Goal: Communication & Community: Participate in discussion

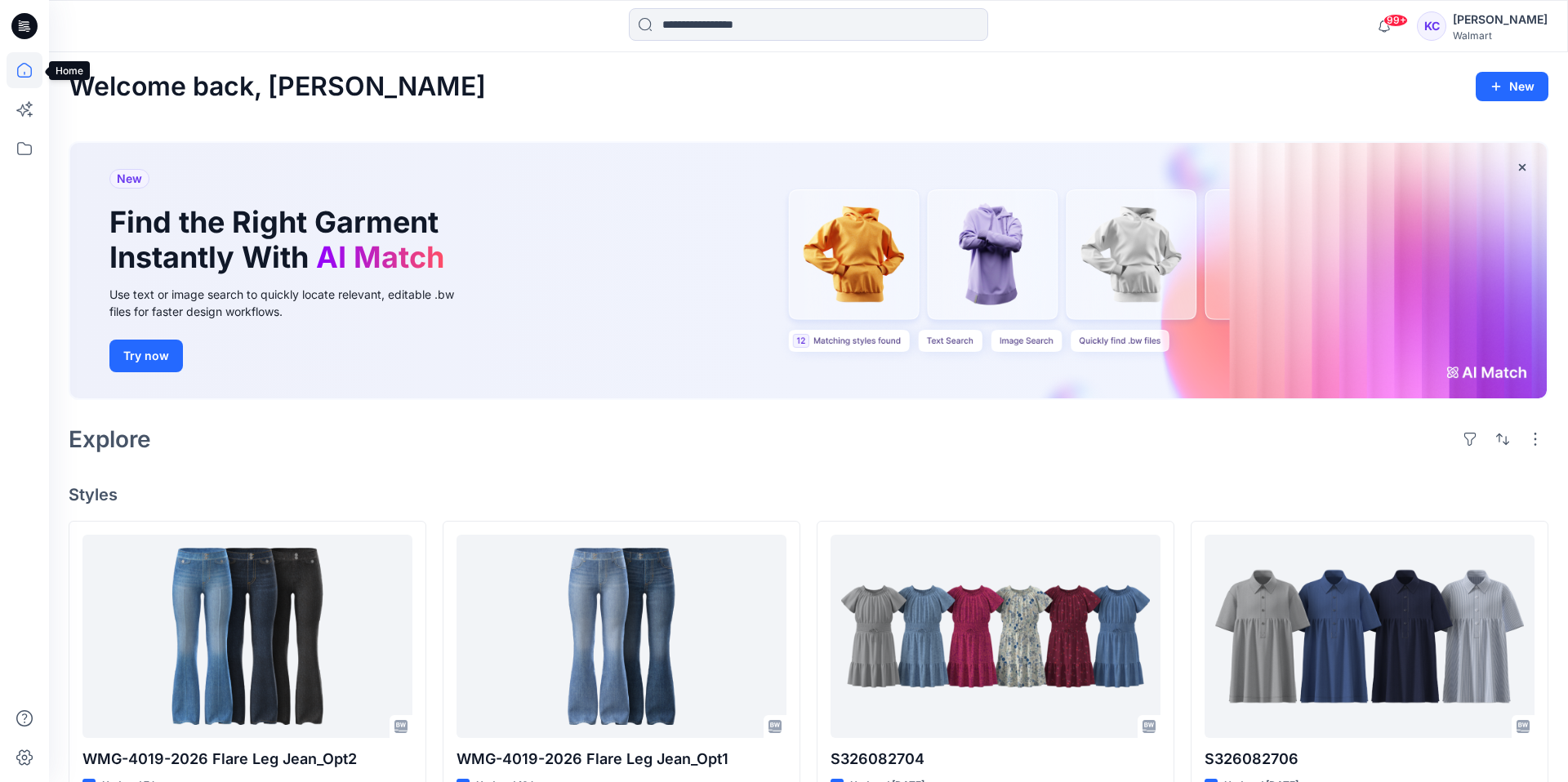
click at [23, 70] on icon at bounding box center [25, 70] width 36 height 36
click at [24, 147] on icon at bounding box center [25, 148] width 36 height 36
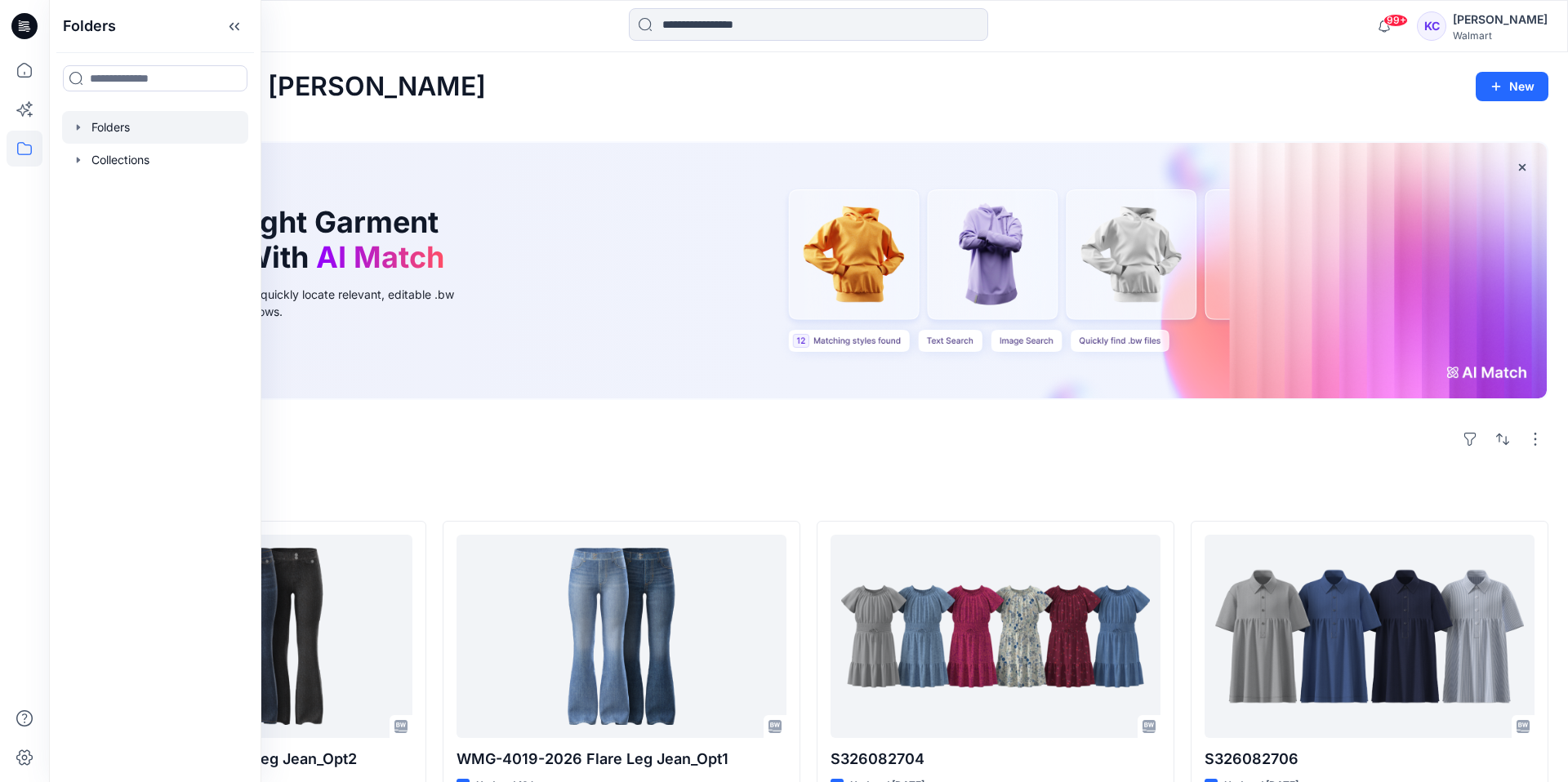
click at [120, 119] on div at bounding box center [155, 127] width 186 height 33
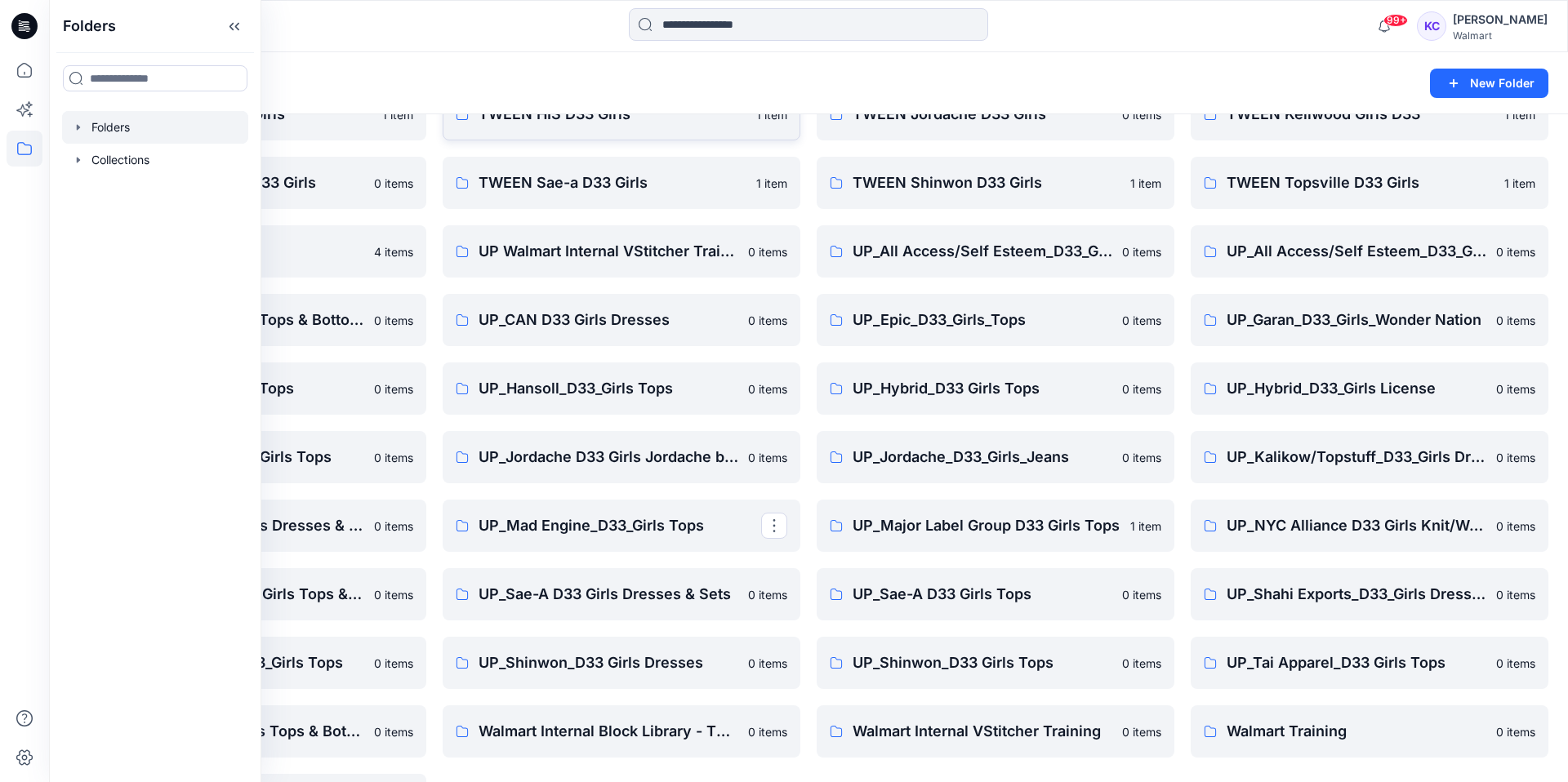
scroll to position [635, 0]
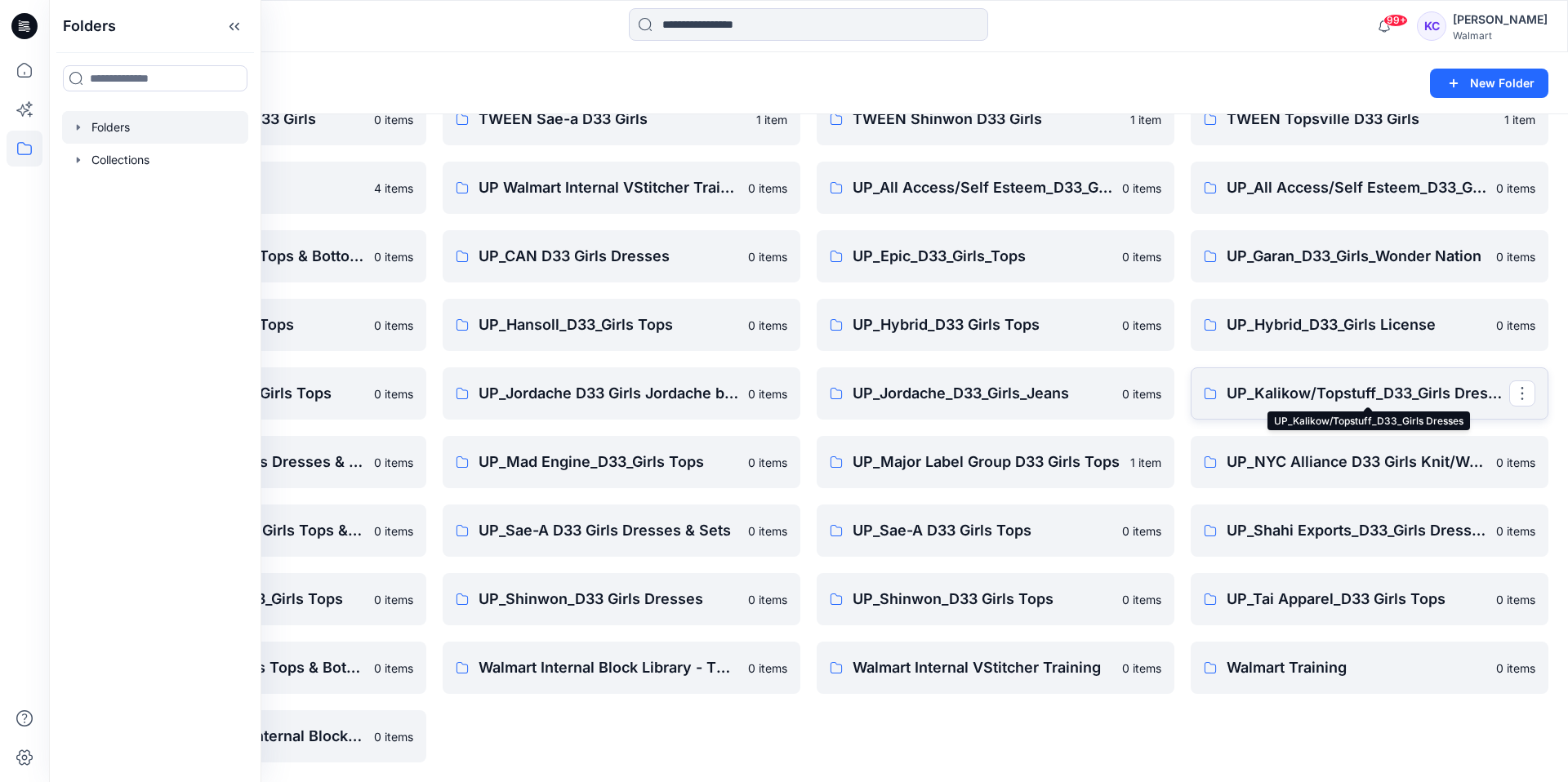
click at [1400, 395] on p "UP_Kalikow/Topstuff_D33_Girls Dresses" at bounding box center [1367, 393] width 282 height 23
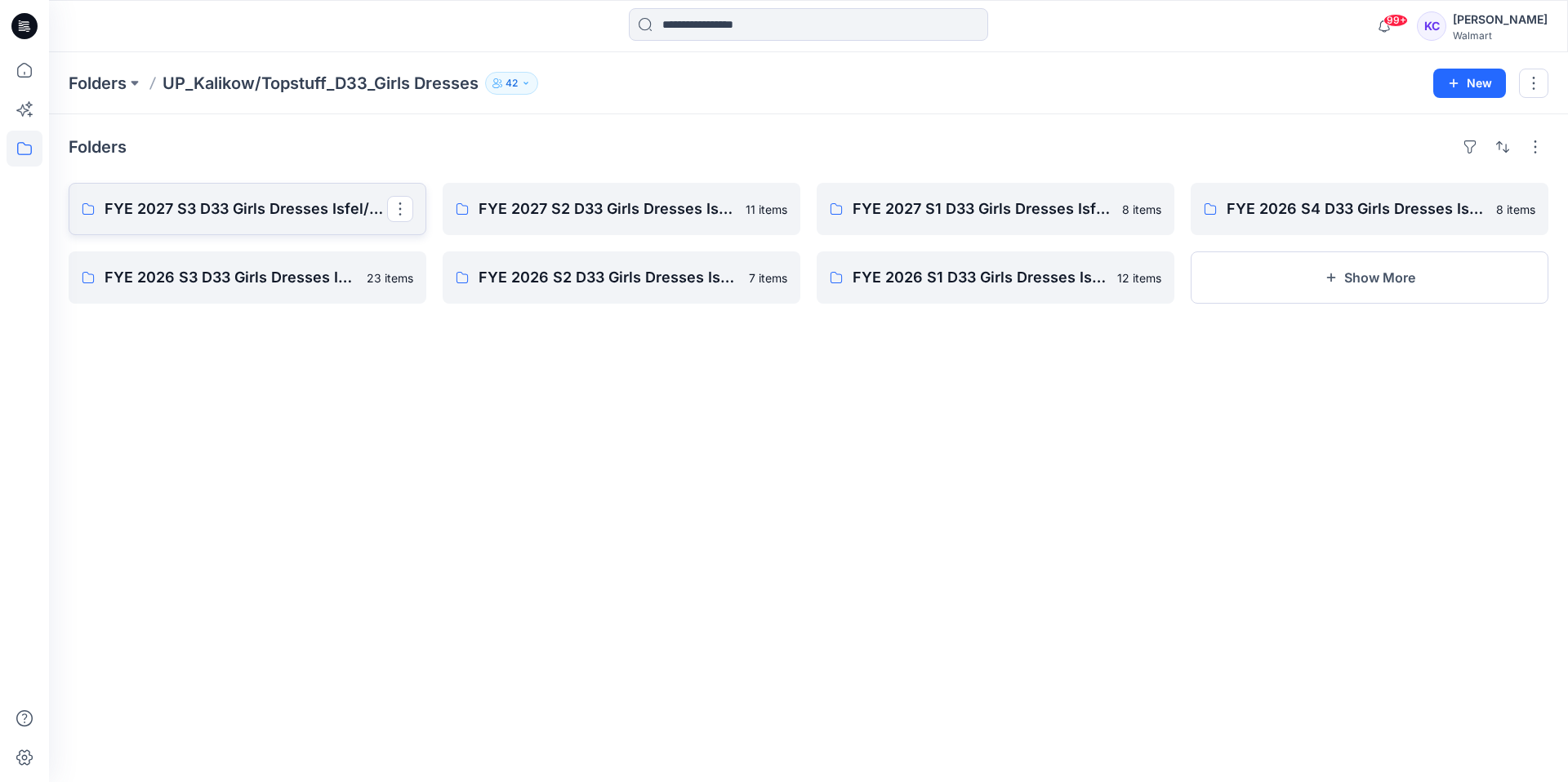
click at [209, 206] on p "FYE 2027 S3 D33 Girls Dresses Isfel/Topstuff" at bounding box center [245, 208] width 282 height 23
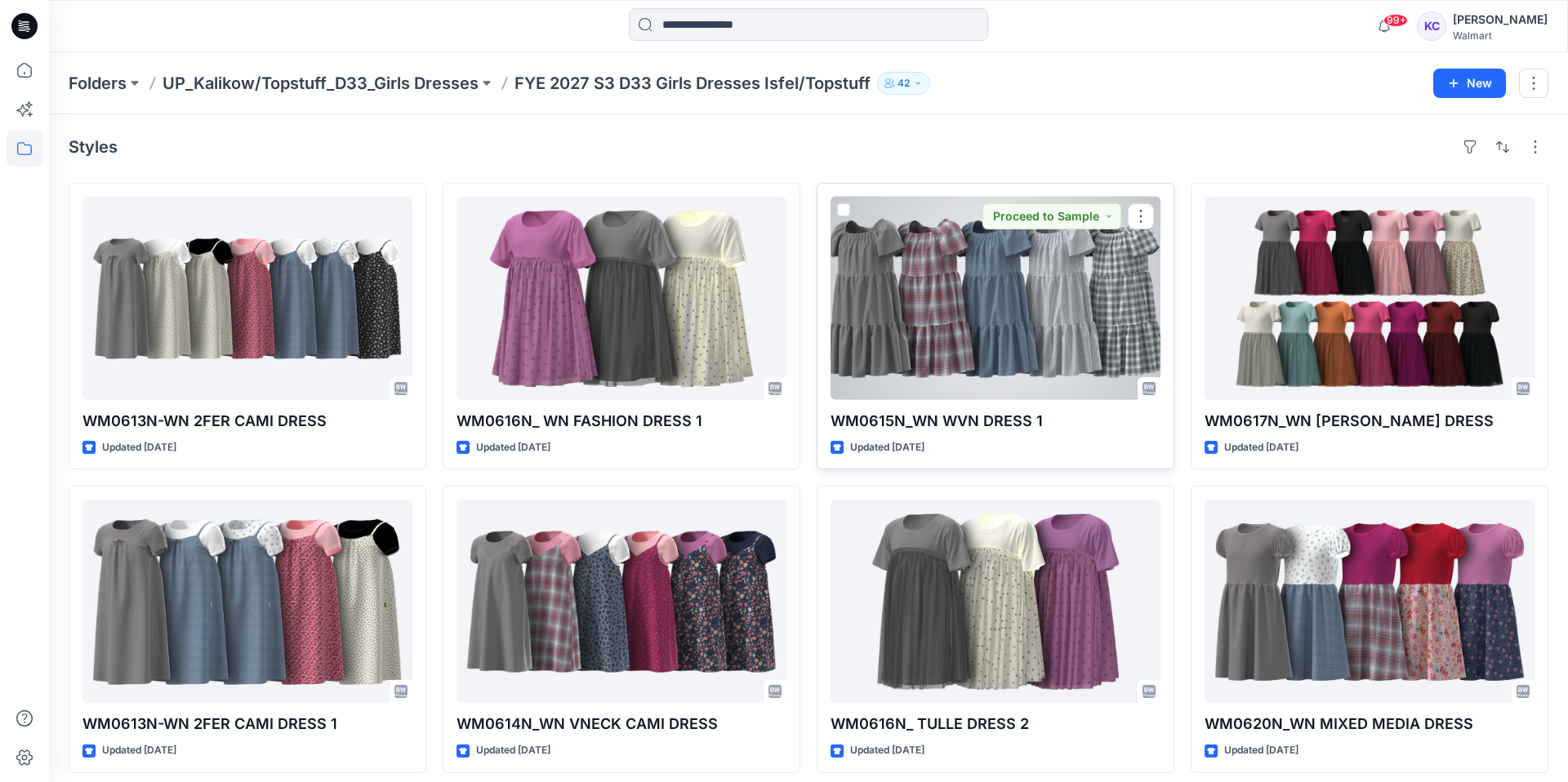
click at [996, 348] on div at bounding box center [995, 298] width 330 height 203
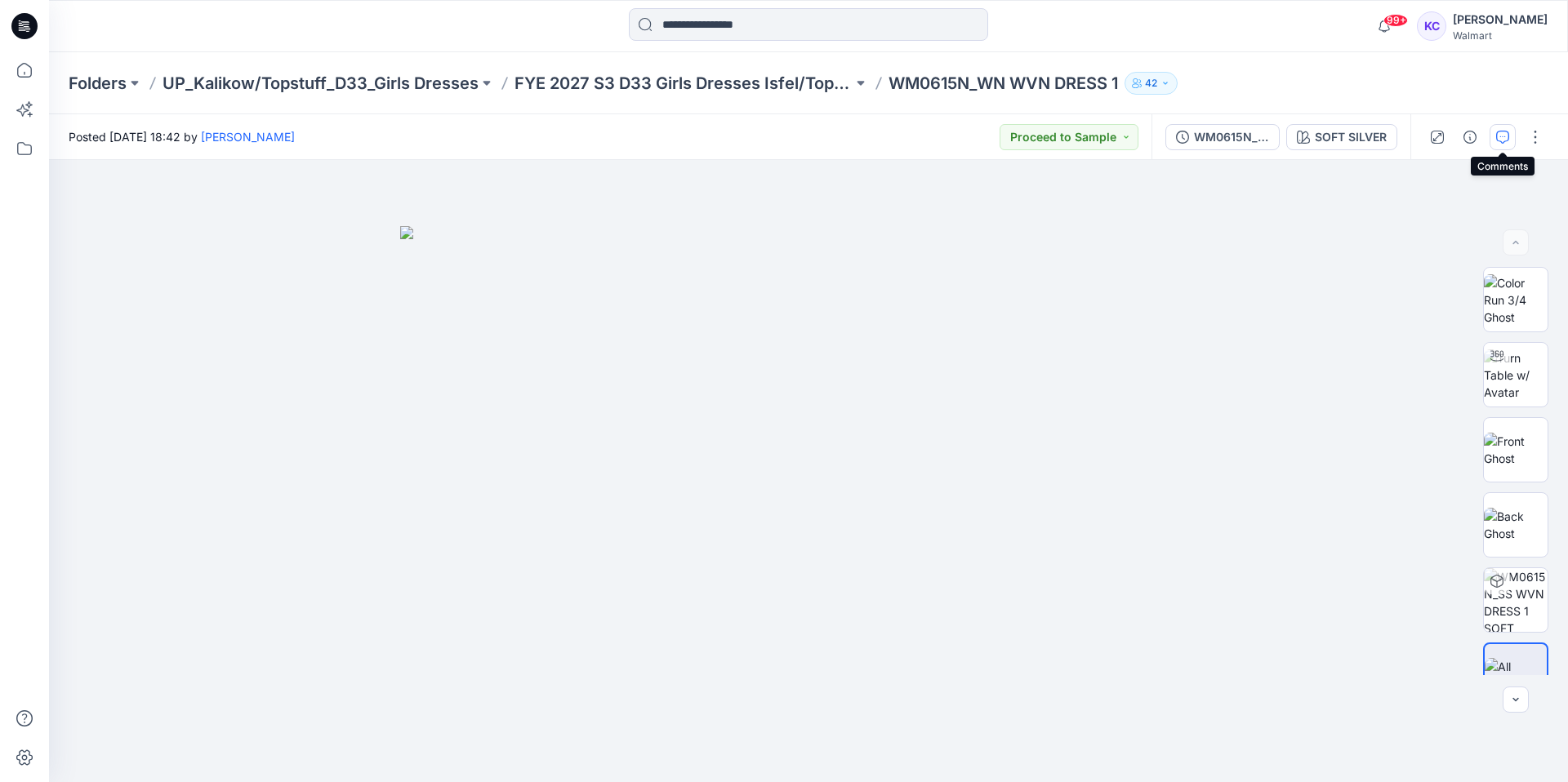
click at [1501, 138] on icon "button" at bounding box center [1502, 136] width 13 height 13
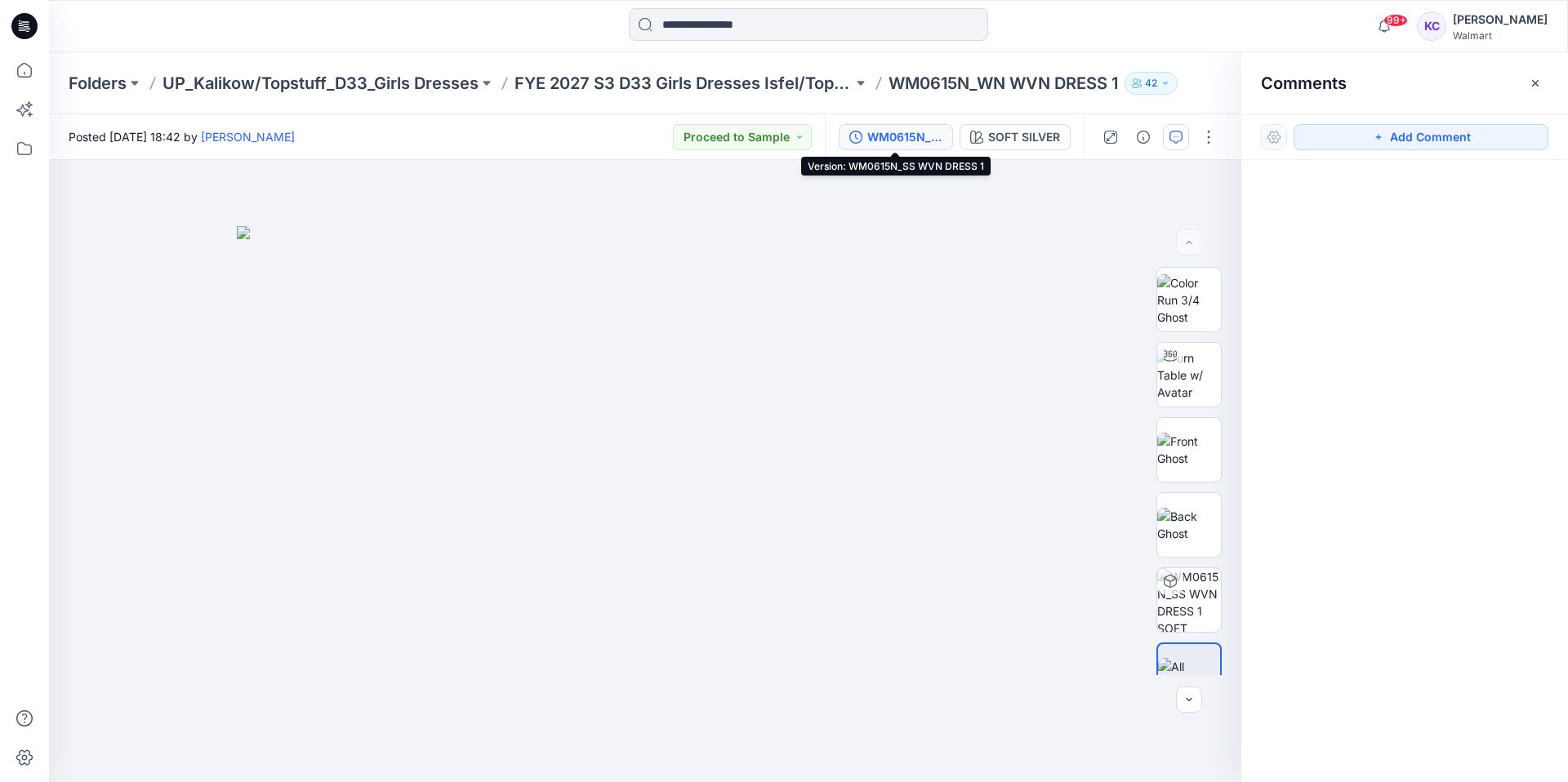
click at [900, 134] on div "WM0615N_SS WVN DRESS 1" at bounding box center [904, 136] width 75 height 18
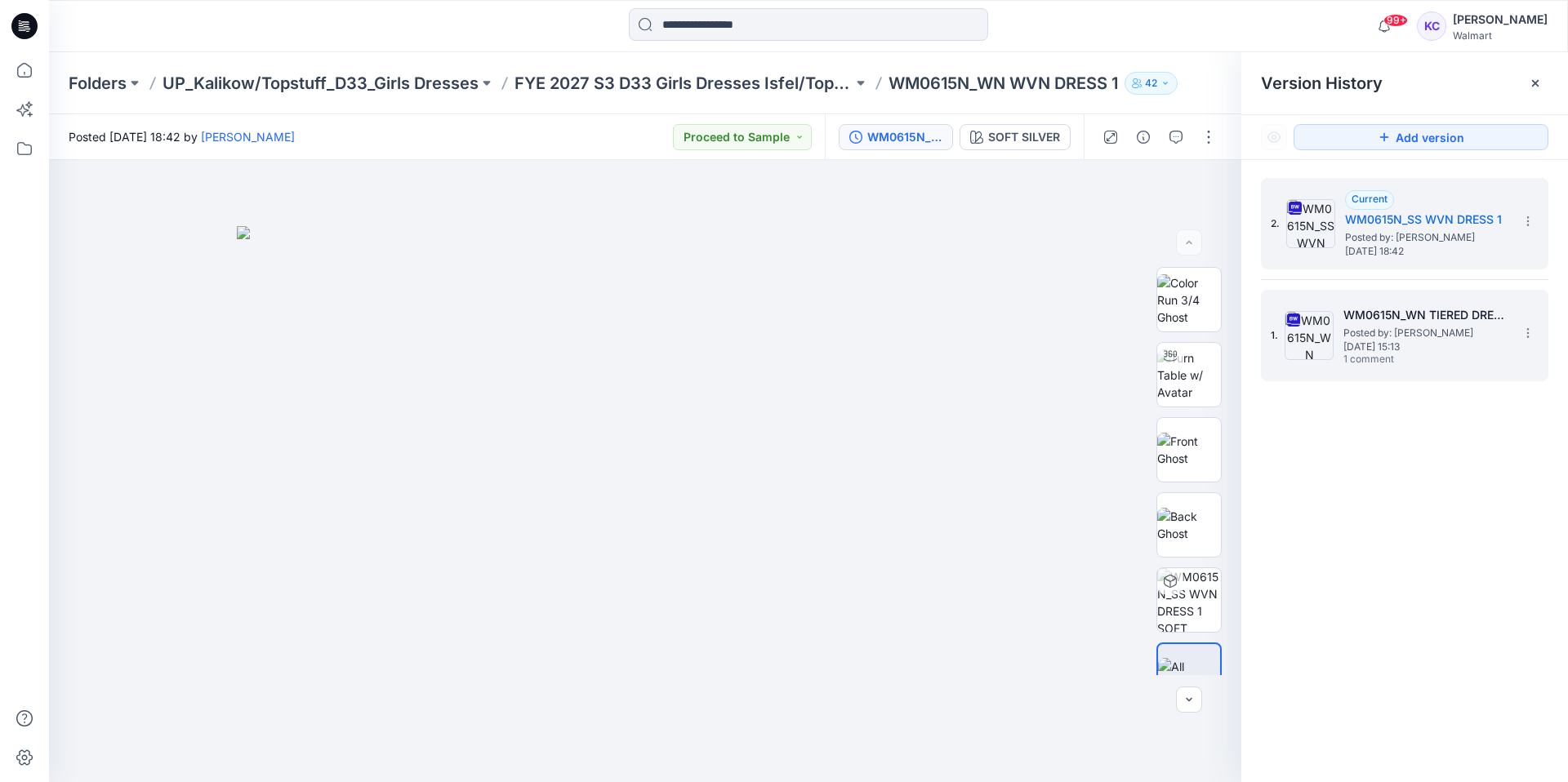
click at [1410, 332] on span "Posted by: [PERSON_NAME]" at bounding box center [1425, 333] width 164 height 16
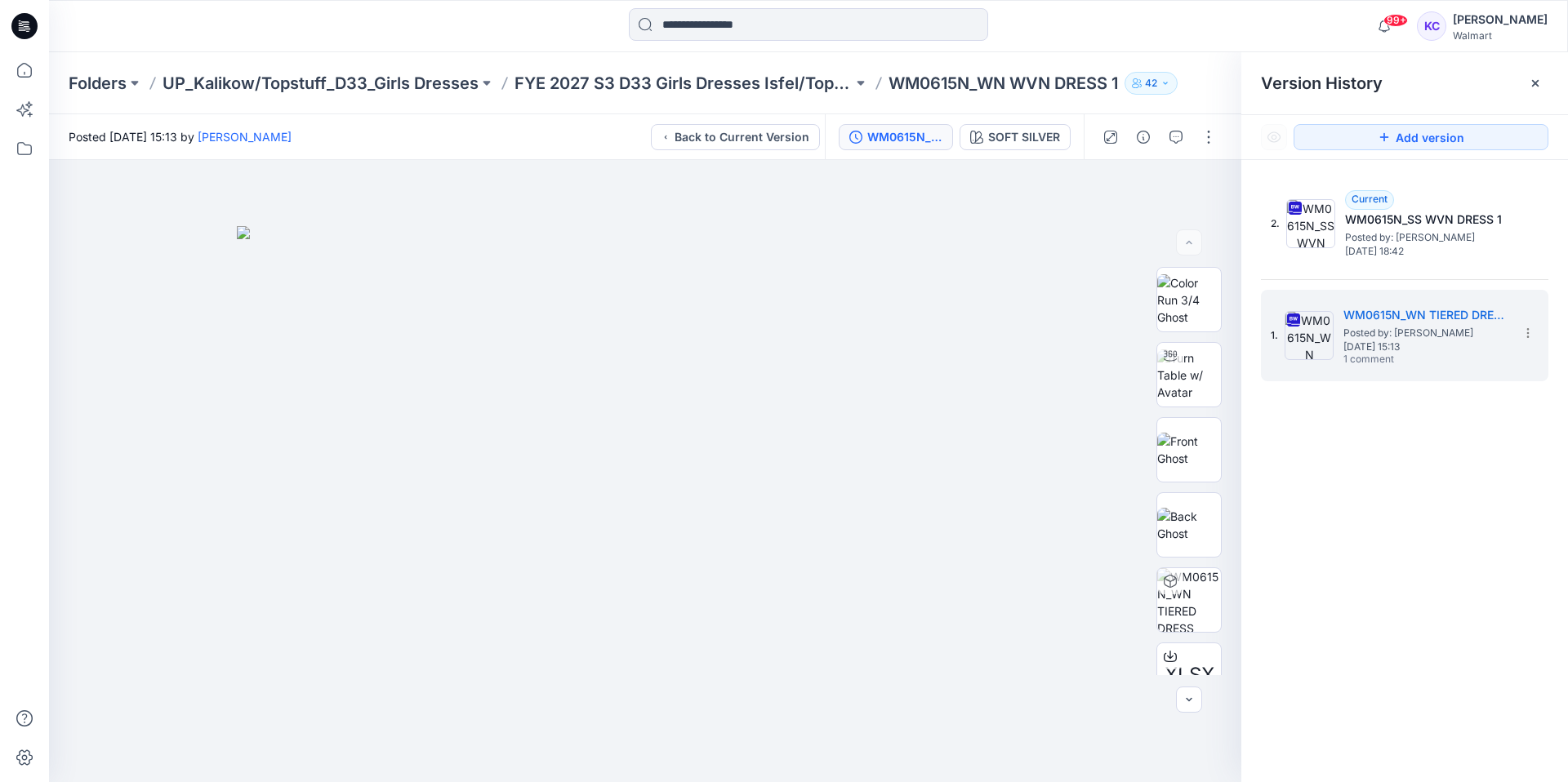
click at [1542, 79] on div at bounding box center [1535, 83] width 26 height 26
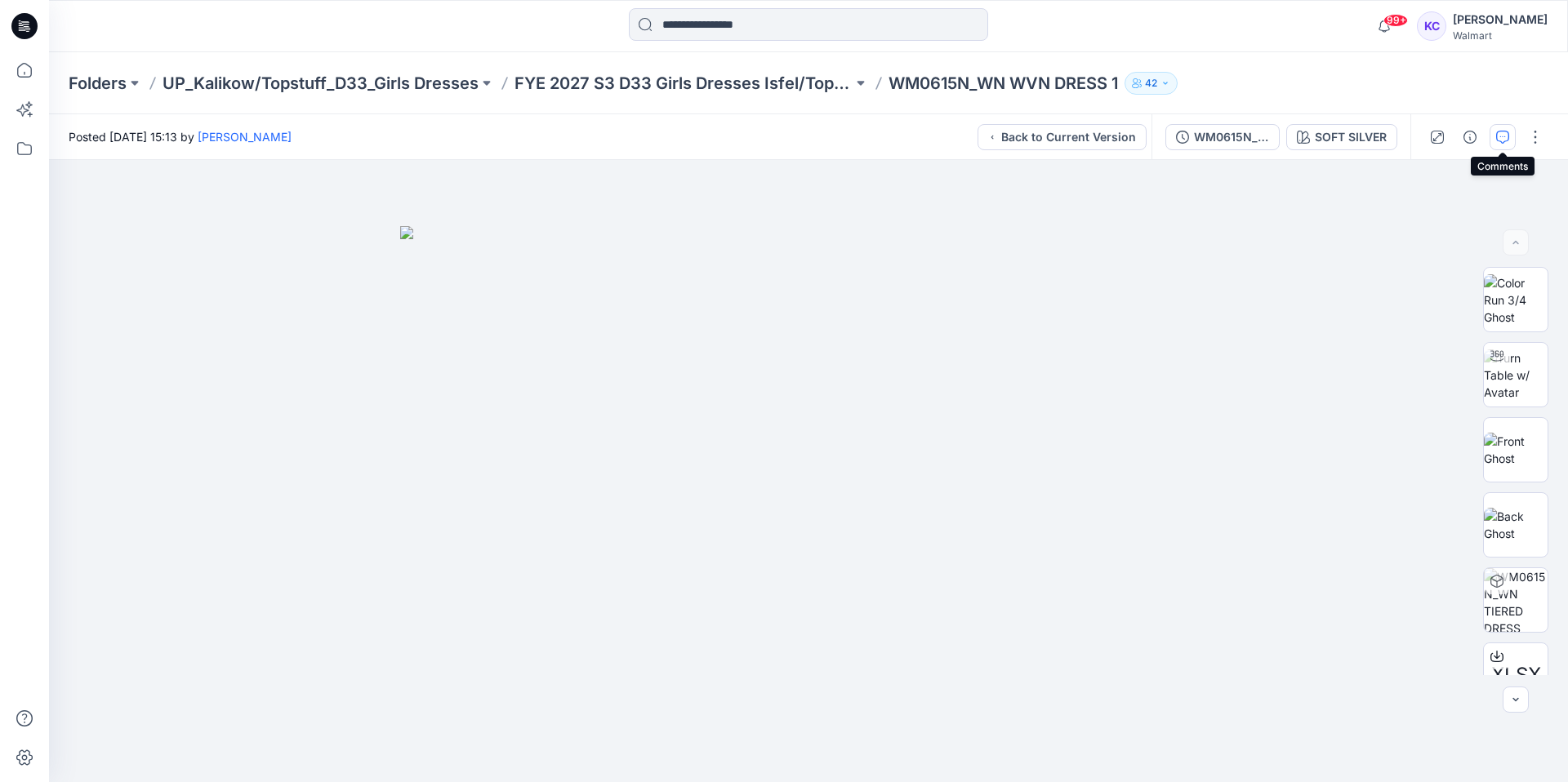
click at [1504, 136] on icon "button" at bounding box center [1502, 136] width 13 height 13
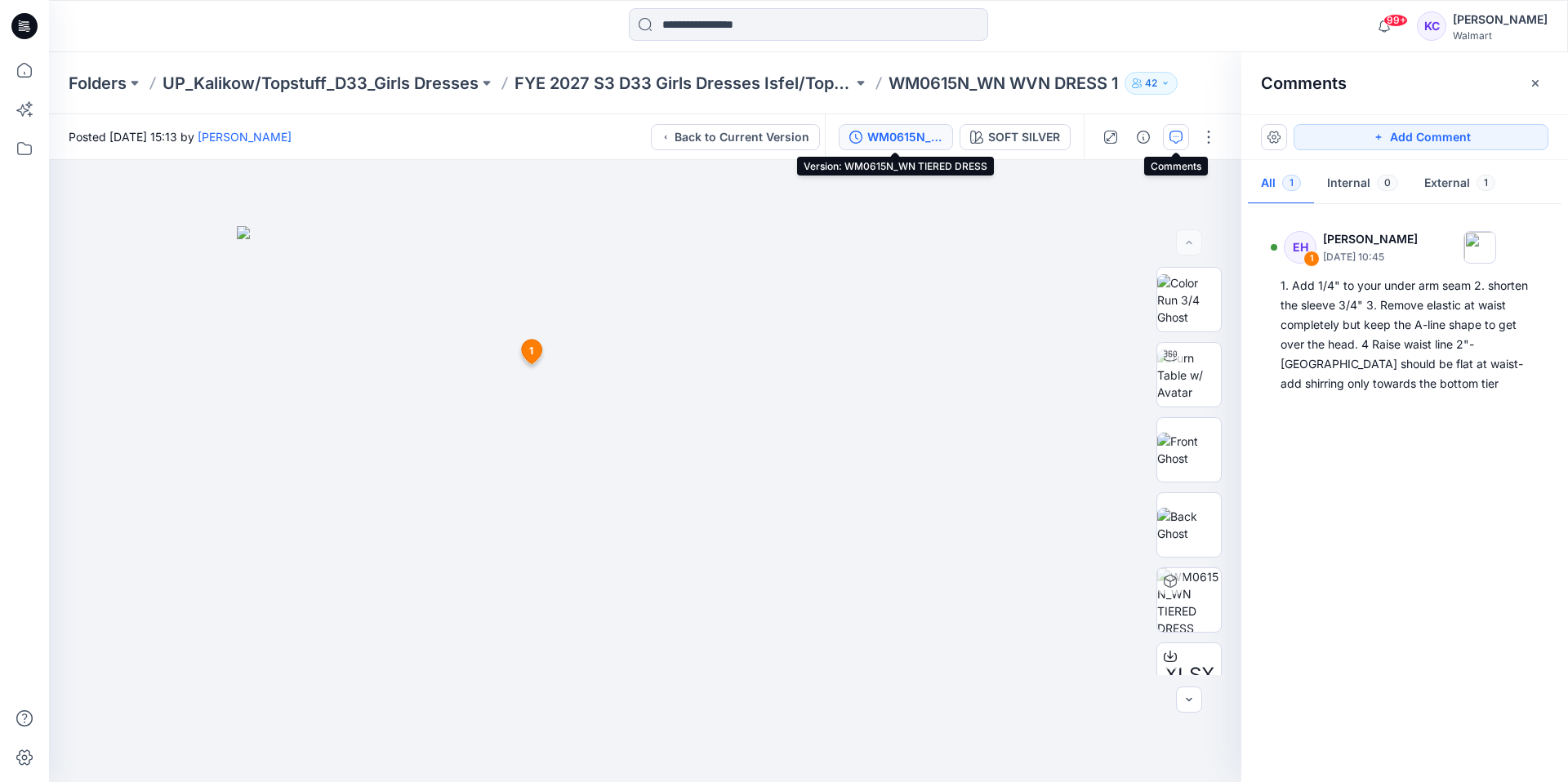
click at [915, 132] on div "WM0615N_WN TIERED DRESS" at bounding box center [904, 136] width 75 height 18
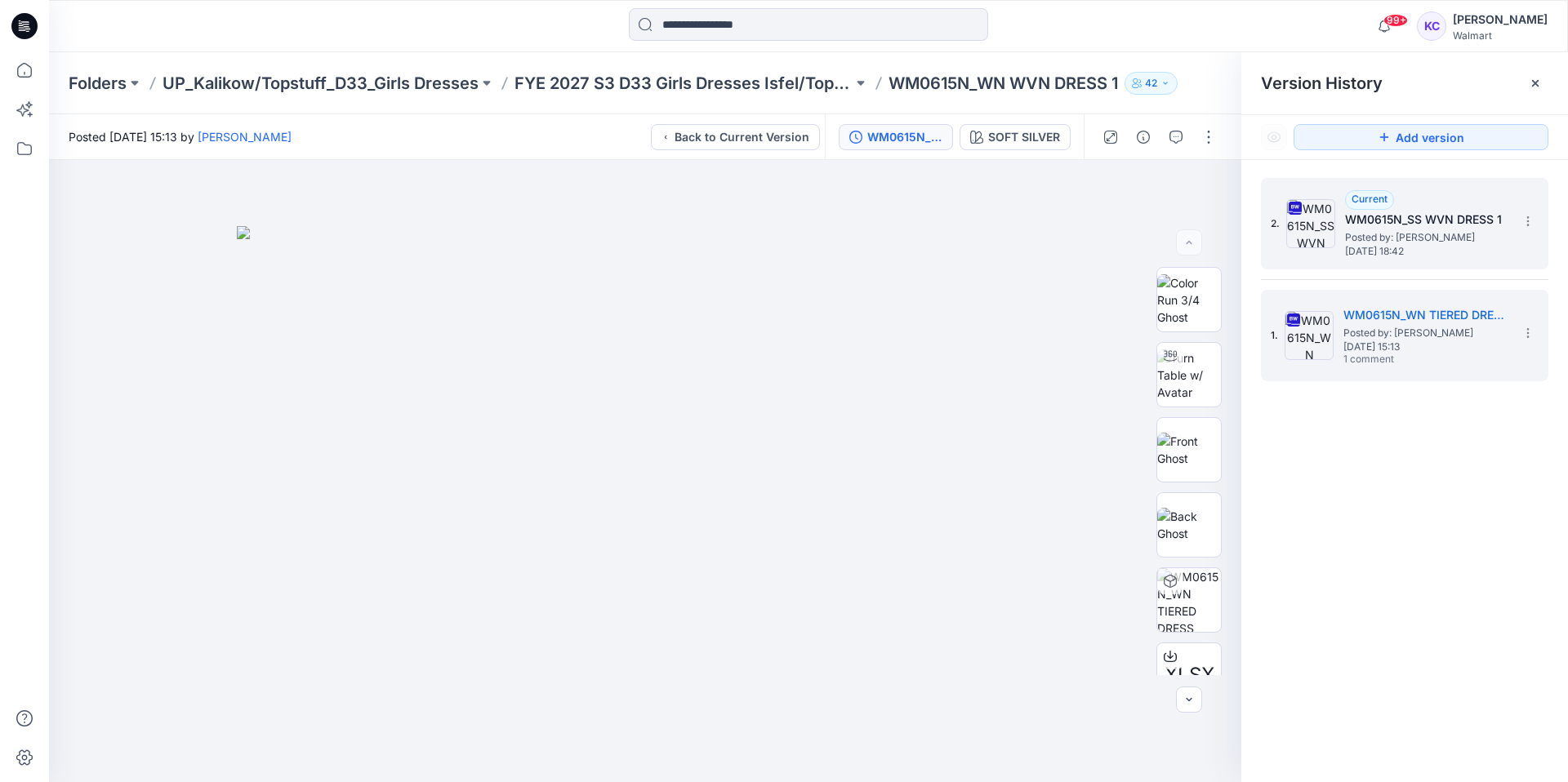
click at [1339, 214] on div "2. Current WM0615N_SS WVN DRESS 1 Posted by: [PERSON_NAME] [DATE] 18:42" at bounding box center [1393, 224] width 245 height 79
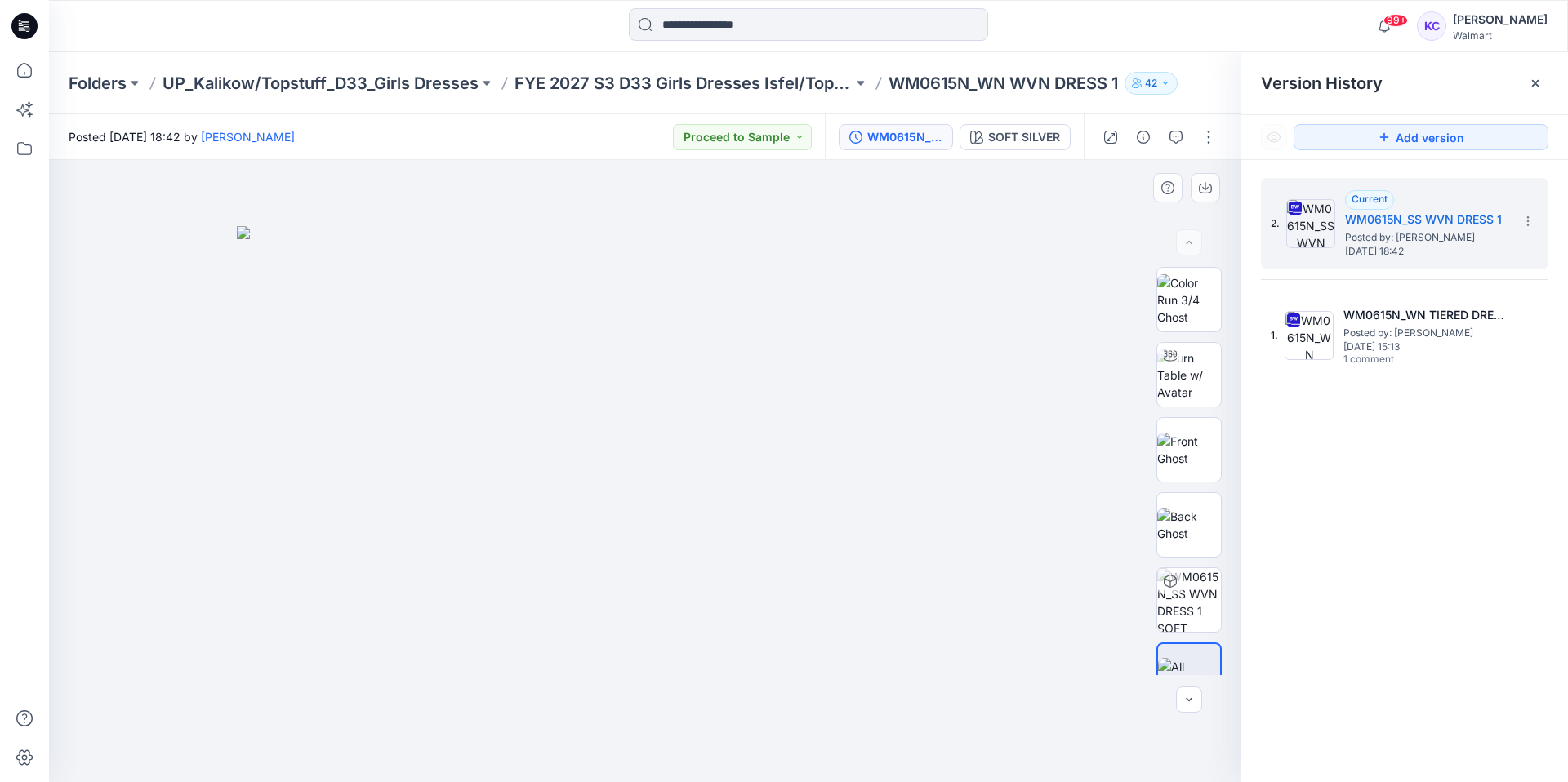
click at [765, 482] on img at bounding box center [645, 504] width 817 height 556
click at [1195, 389] on img at bounding box center [1189, 374] width 64 height 52
click at [25, 147] on icon at bounding box center [25, 148] width 36 height 36
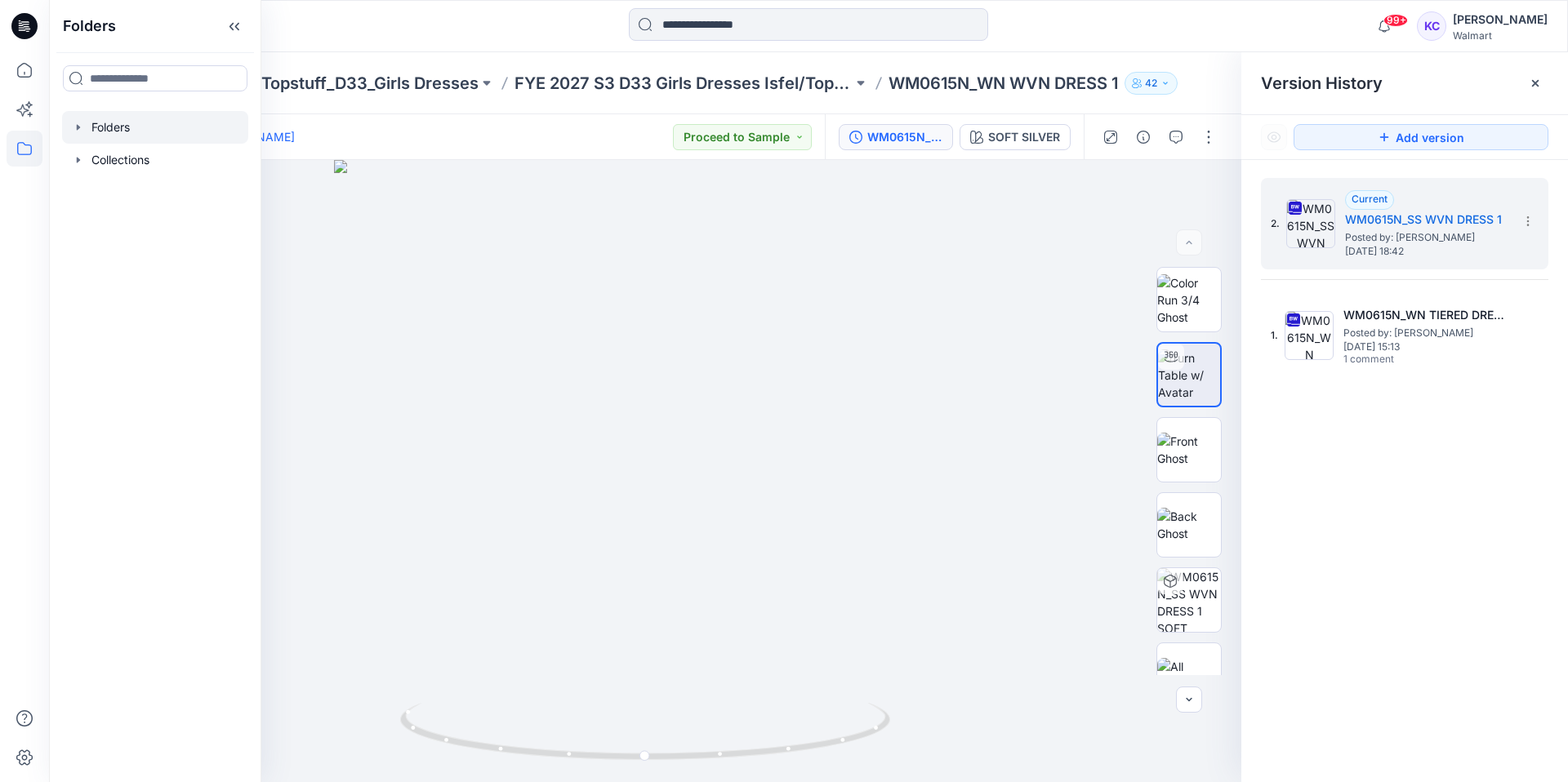
click at [111, 124] on div at bounding box center [155, 127] width 186 height 33
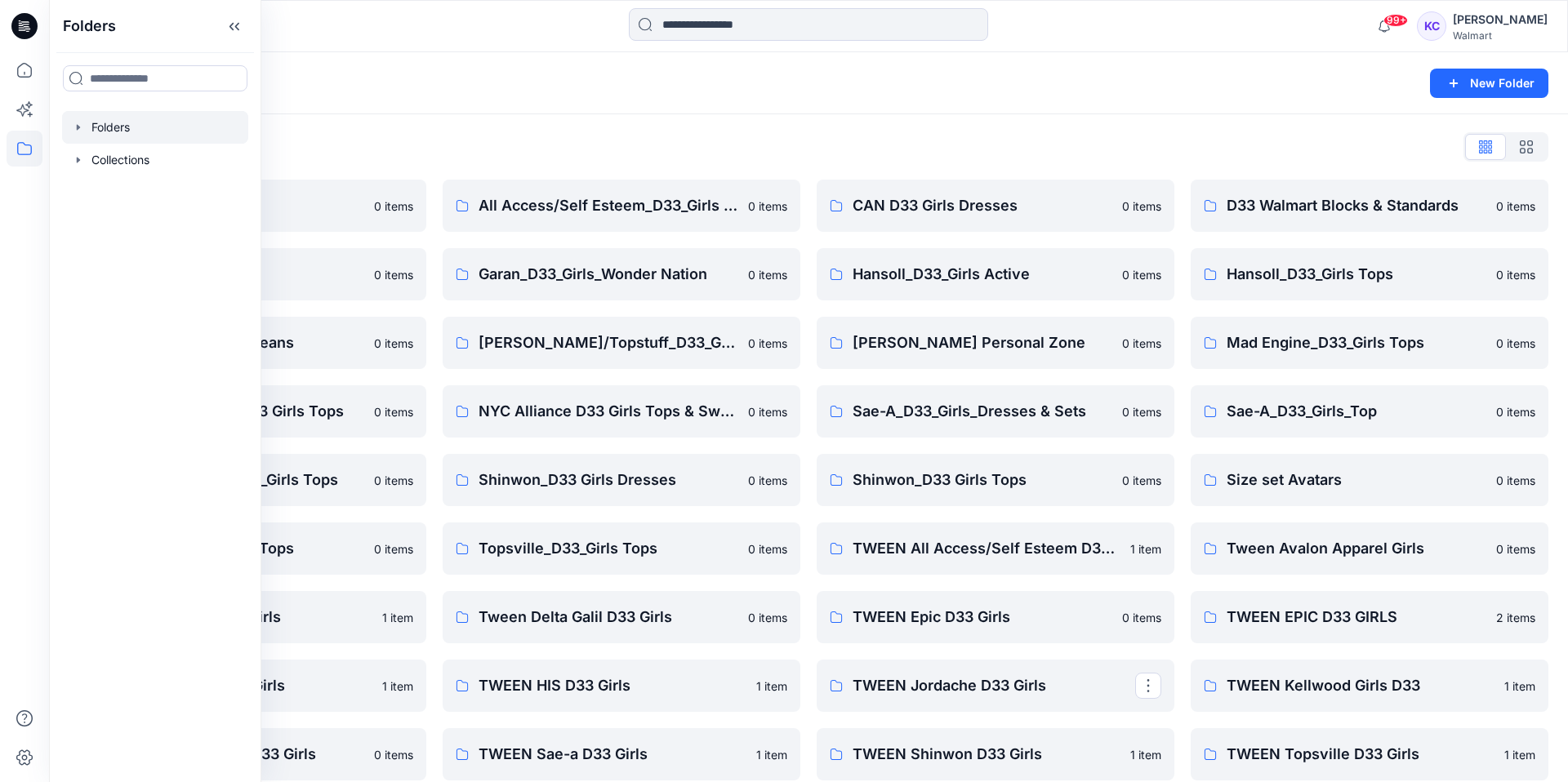
scroll to position [3, 0]
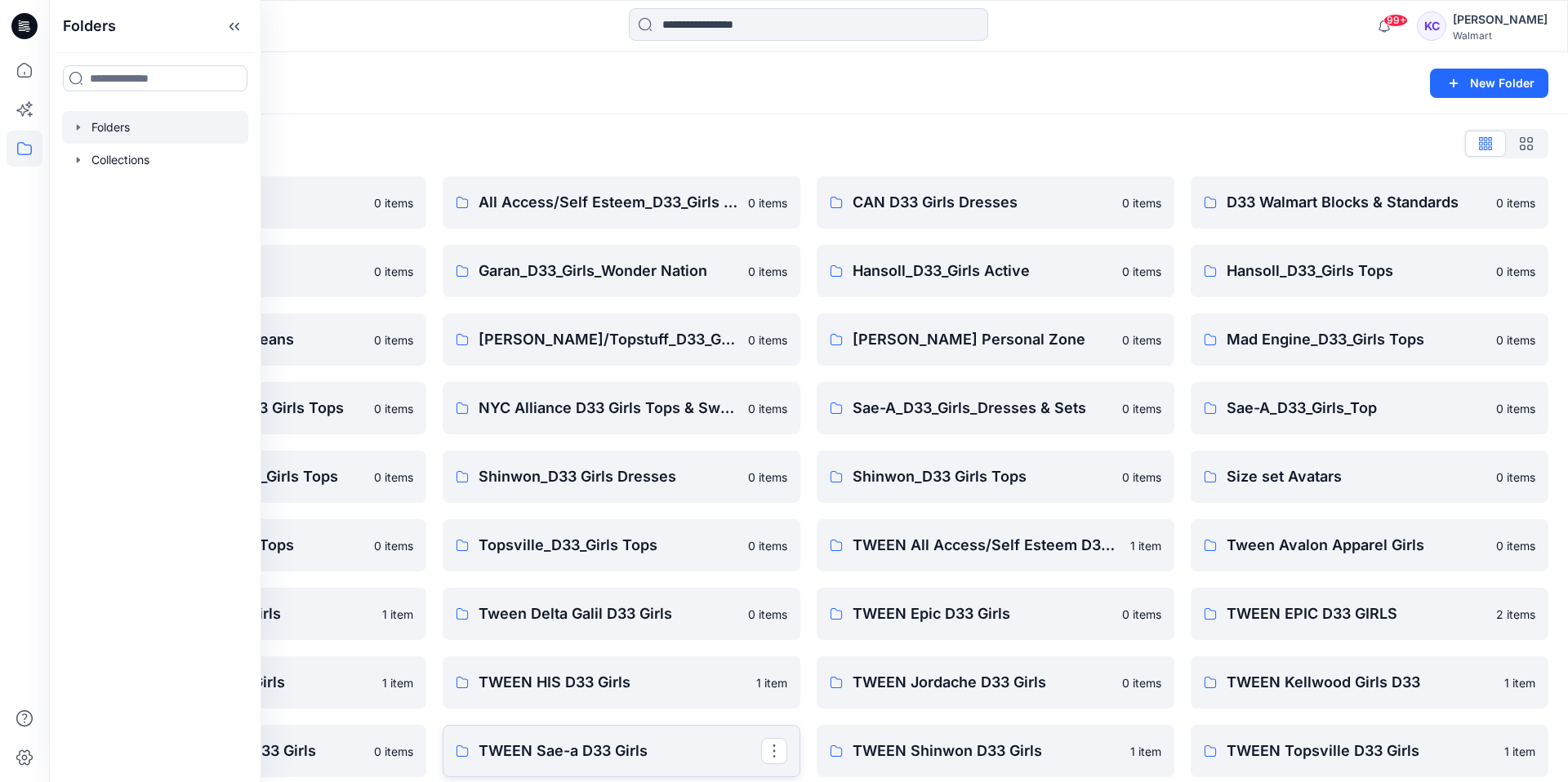
click at [560, 751] on p "TWEEN Sae-a D33 Girls" at bounding box center [620, 751] width 282 height 23
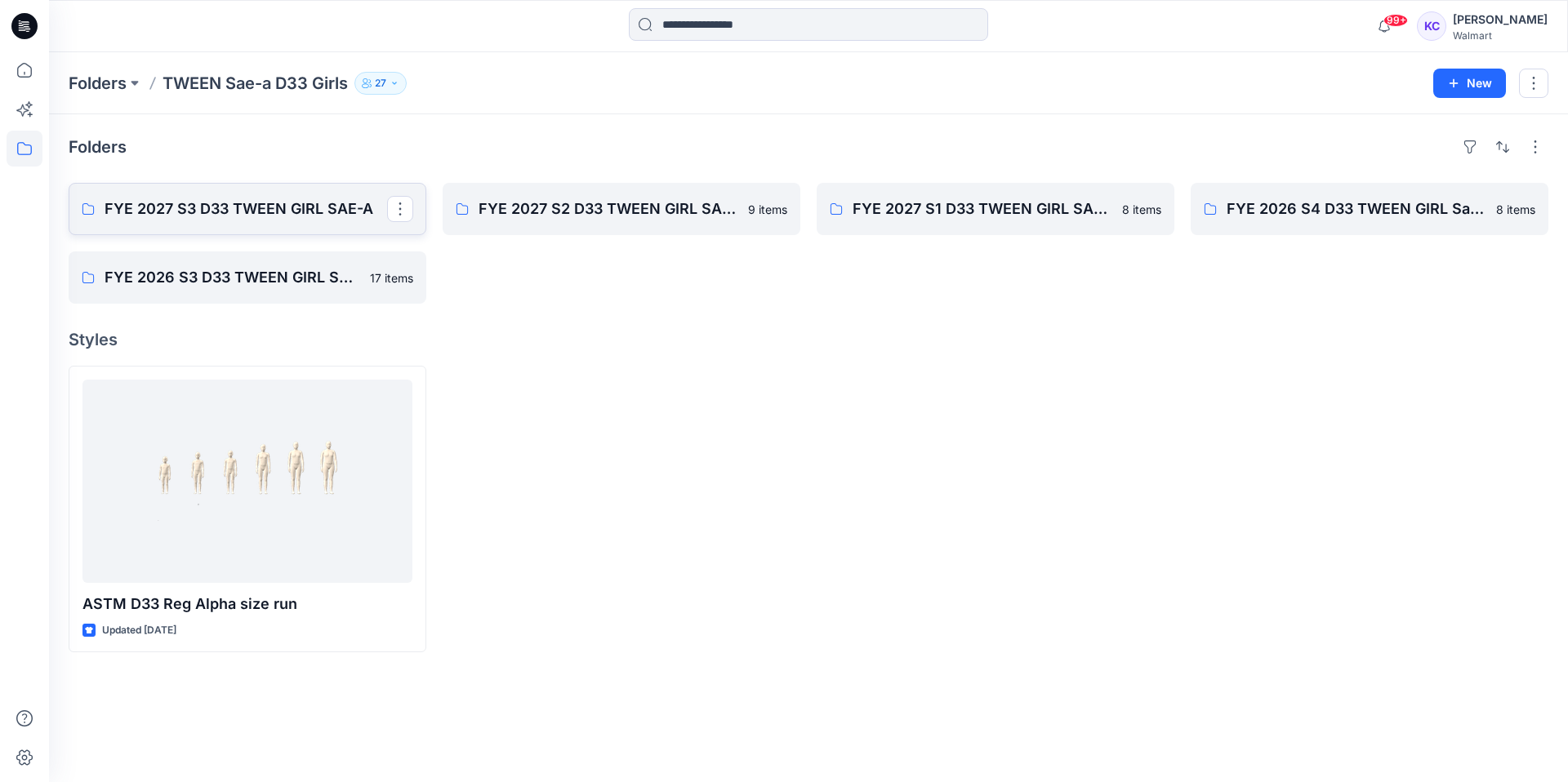
click at [209, 207] on p "FYE 2027 S3 D33 TWEEN GIRL SAE-A" at bounding box center [245, 208] width 282 height 23
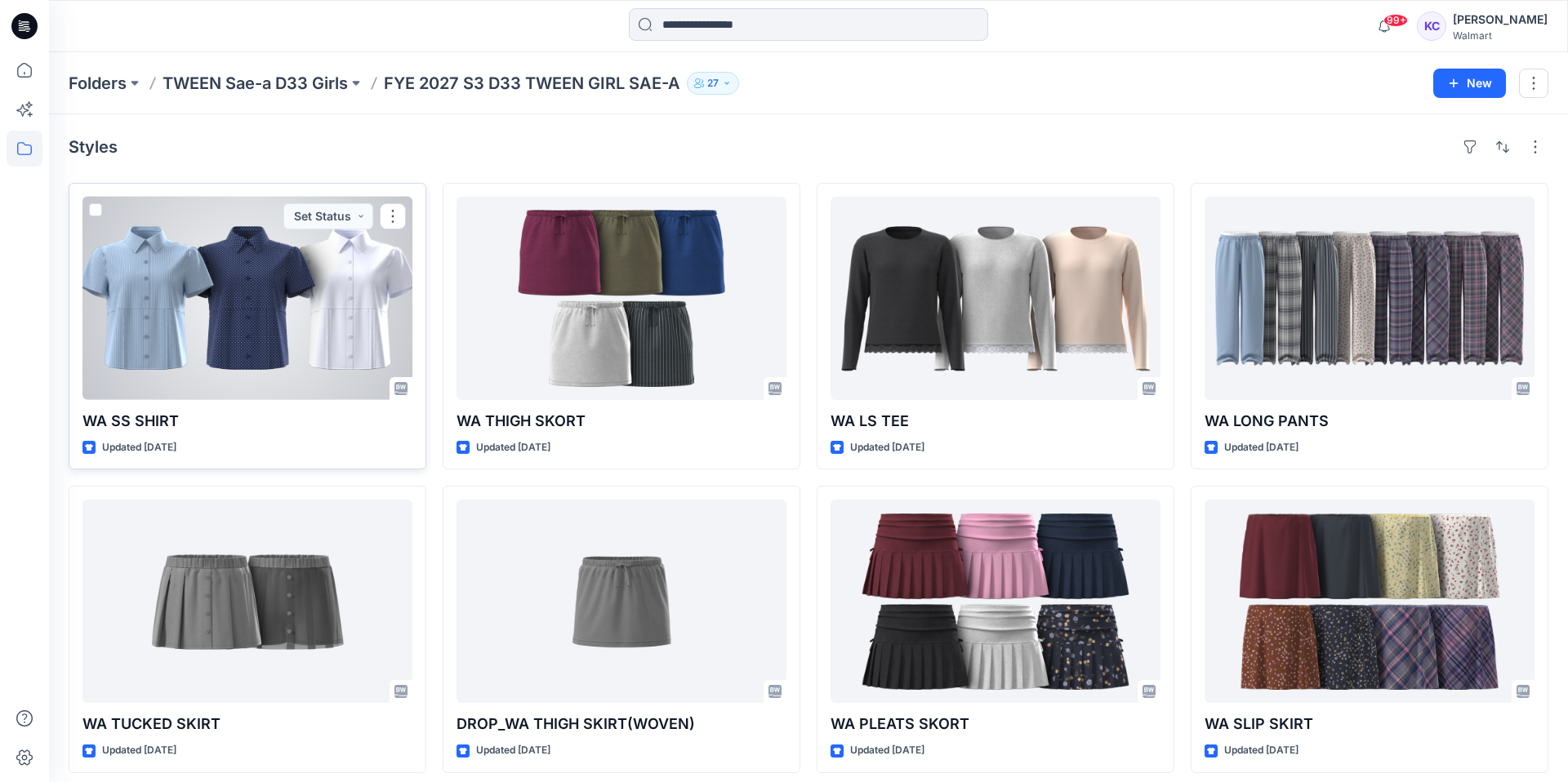
click at [259, 334] on div at bounding box center [247, 298] width 330 height 203
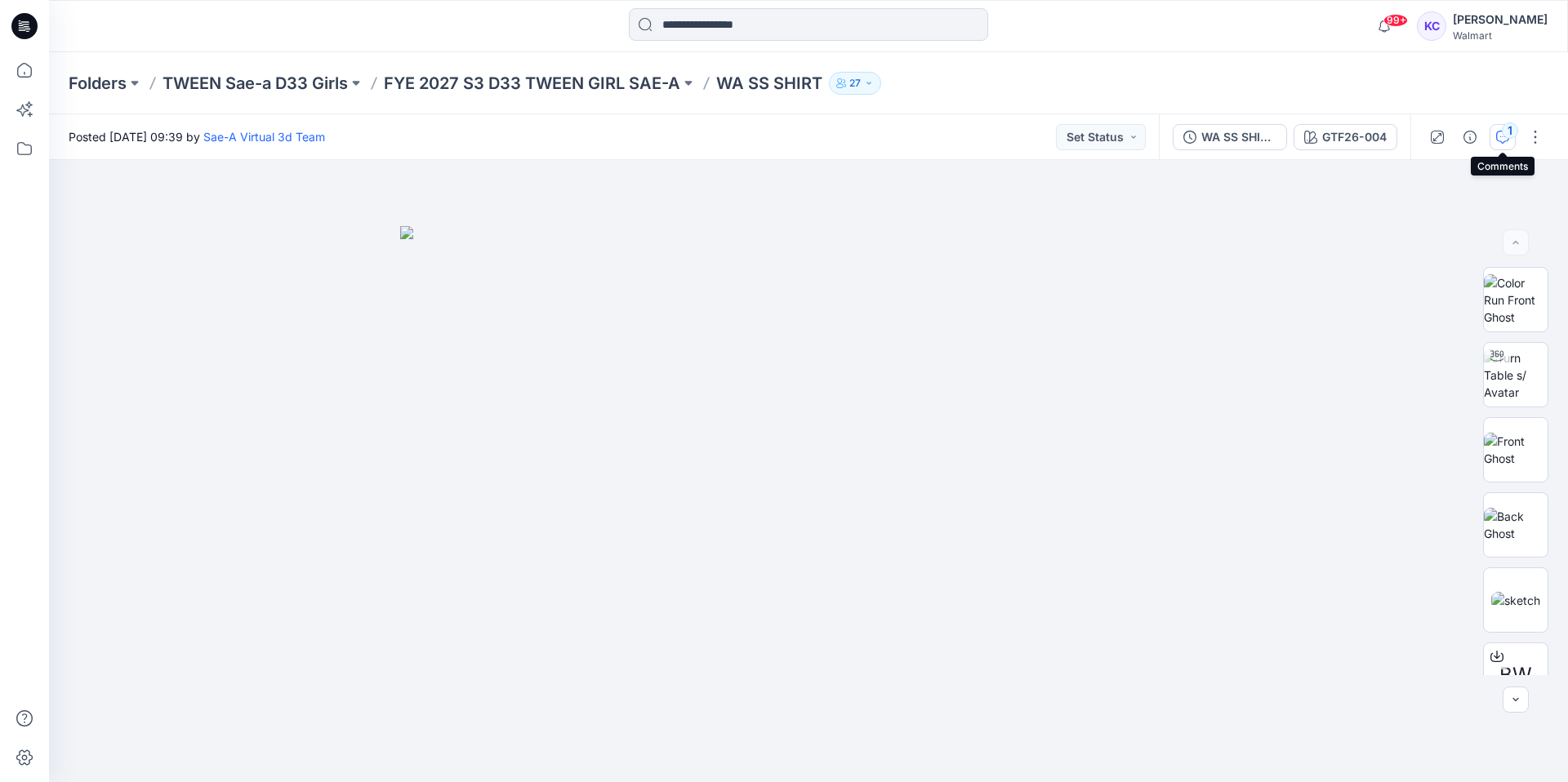
click at [1503, 133] on div "1" at bounding box center [1510, 130] width 16 height 16
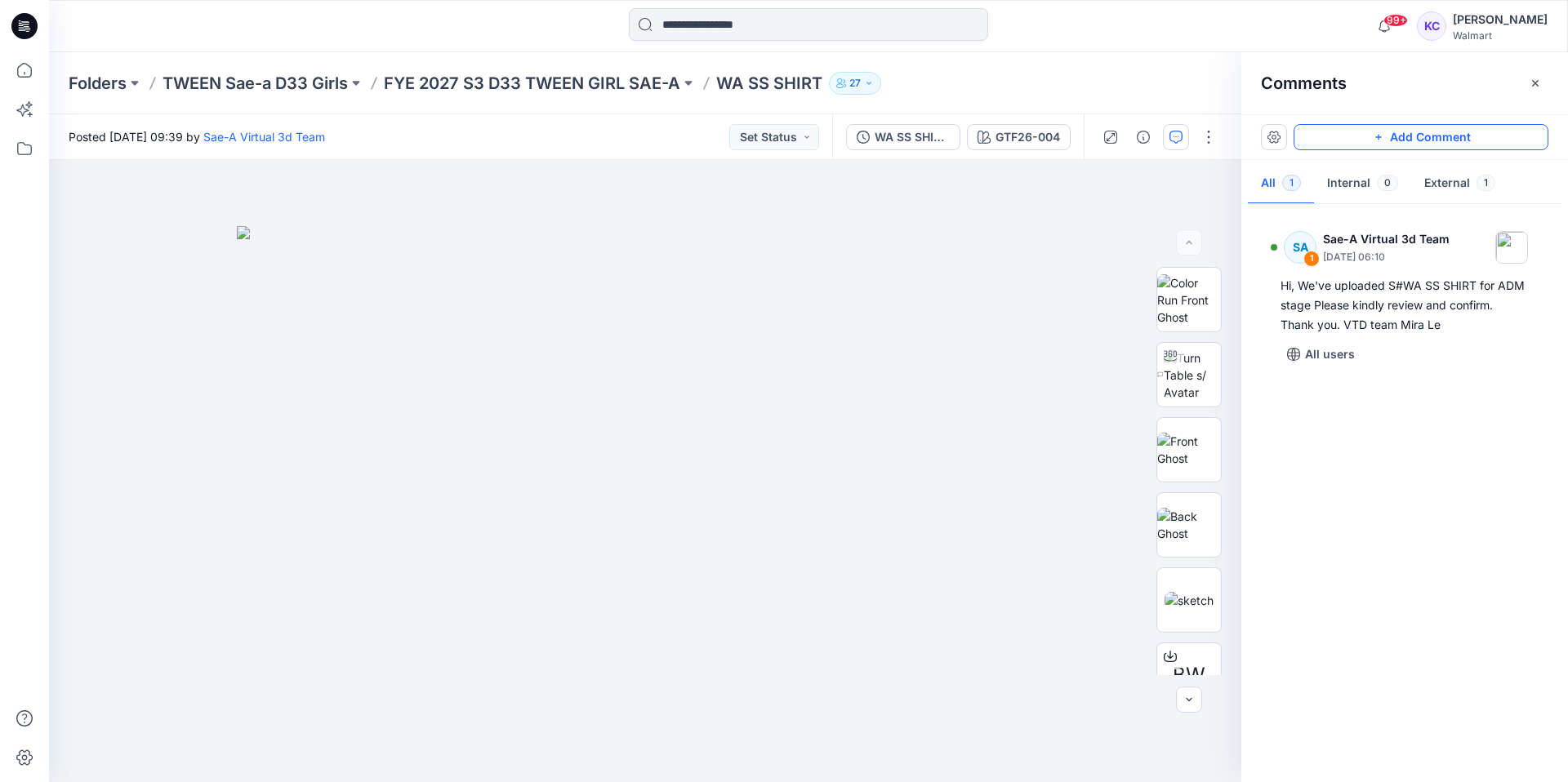
click at [1429, 132] on button "Add Comment" at bounding box center [1421, 136] width 255 height 26
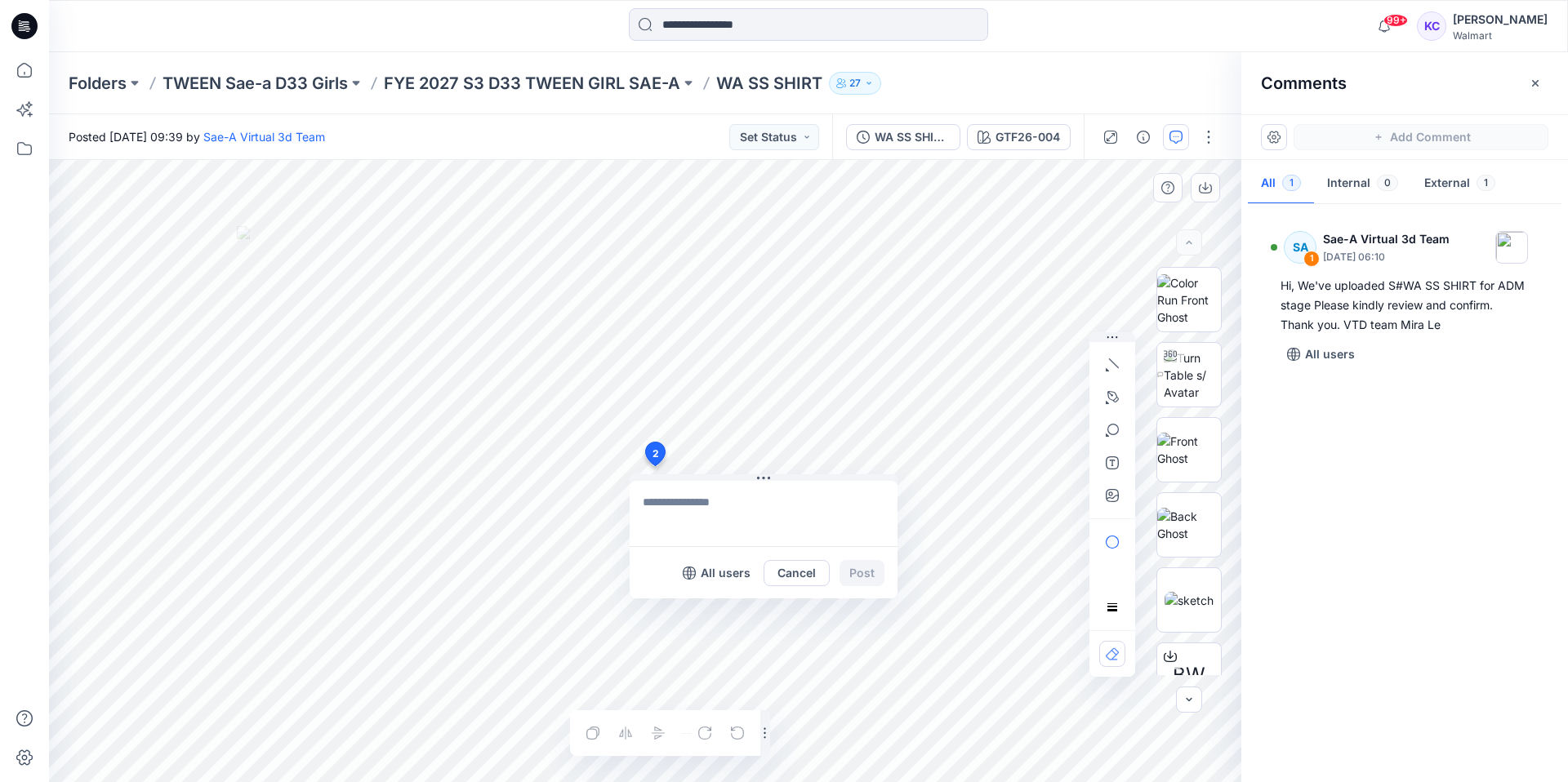
click at [654, 466] on div "2 All users Cancel Post Layer 1" at bounding box center [645, 471] width 1193 height 622
type textarea "**********"
click at [864, 571] on button "Post" at bounding box center [862, 573] width 45 height 26
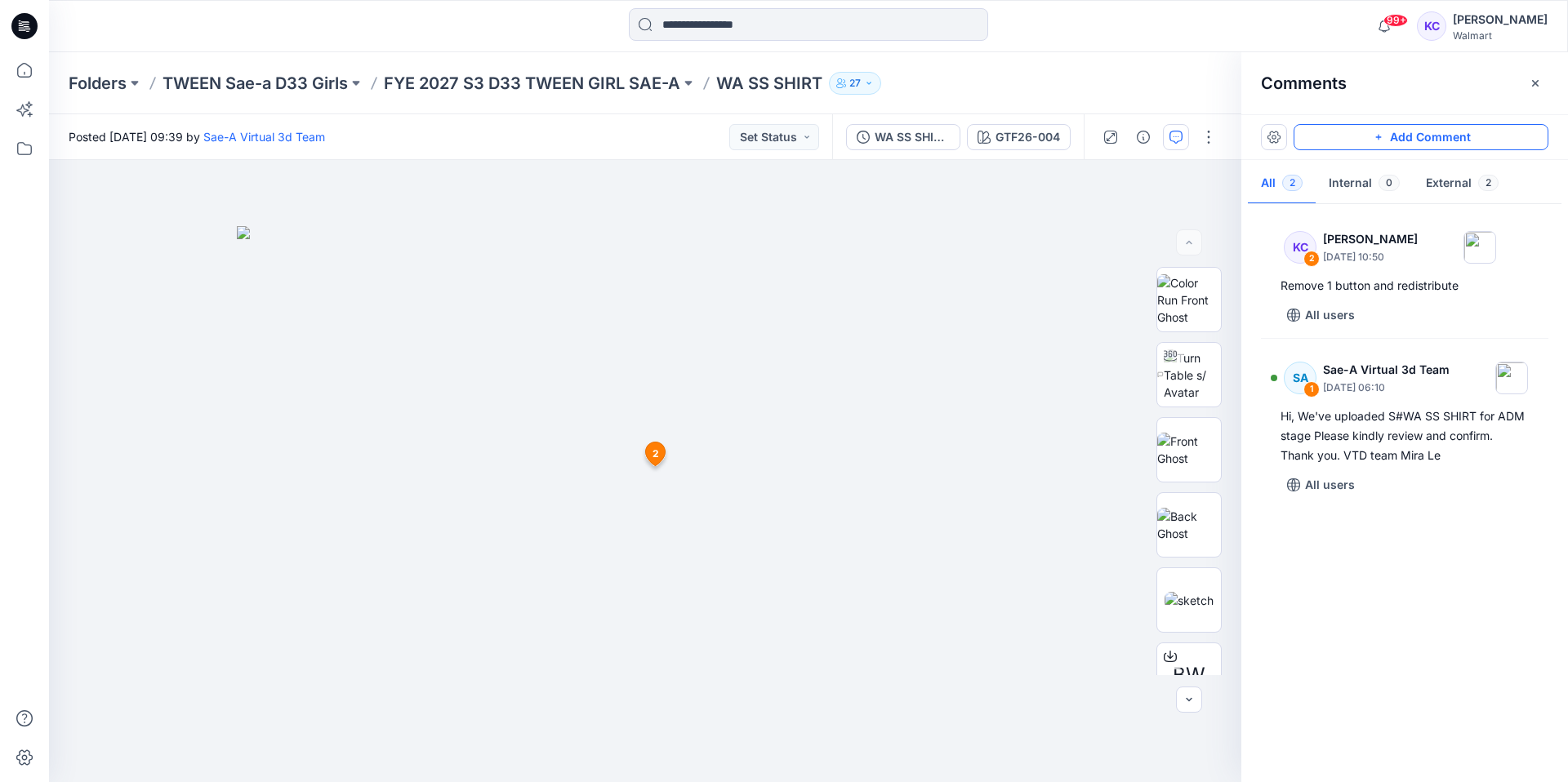
click at [1411, 136] on button "Add Comment" at bounding box center [1421, 136] width 255 height 26
click at [737, 614] on div "3 2 KC [PERSON_NAME] [DATE] 10:50 Remove 1 button and redistribute Reply" at bounding box center [645, 471] width 1193 height 622
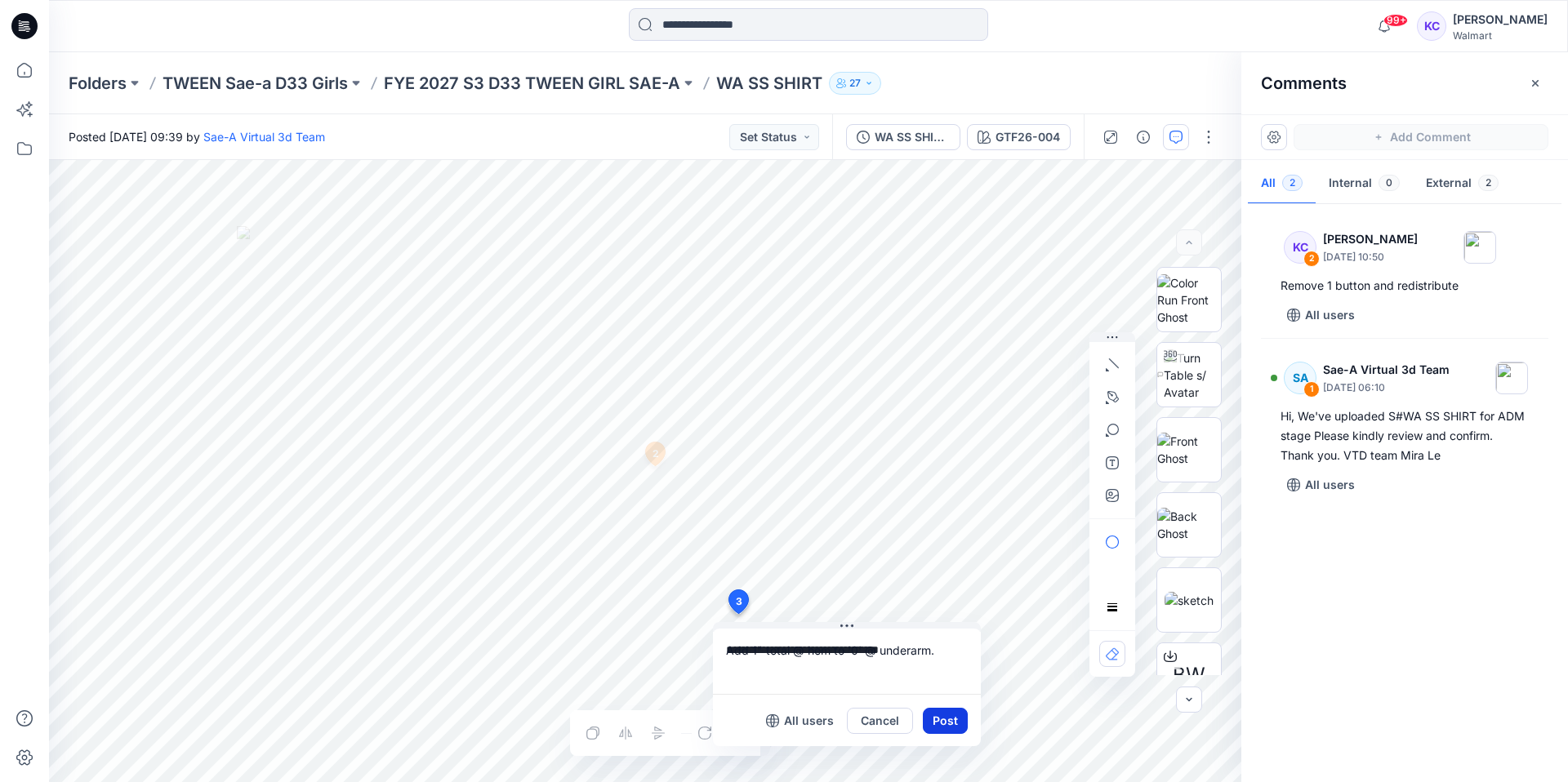
type textarea "**********"
click at [946, 722] on button "Post" at bounding box center [945, 721] width 45 height 26
